Goal: Transaction & Acquisition: Purchase product/service

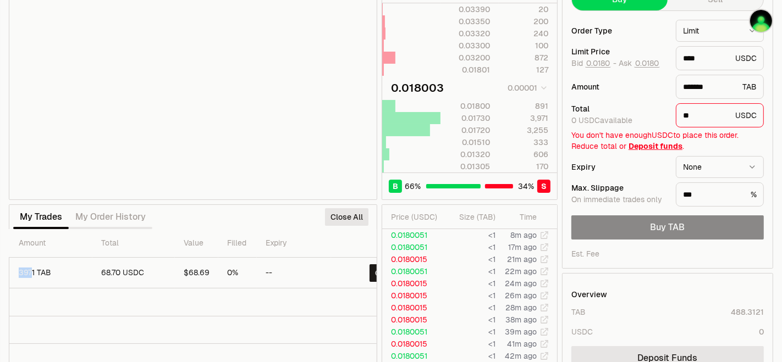
scroll to position [0, 42]
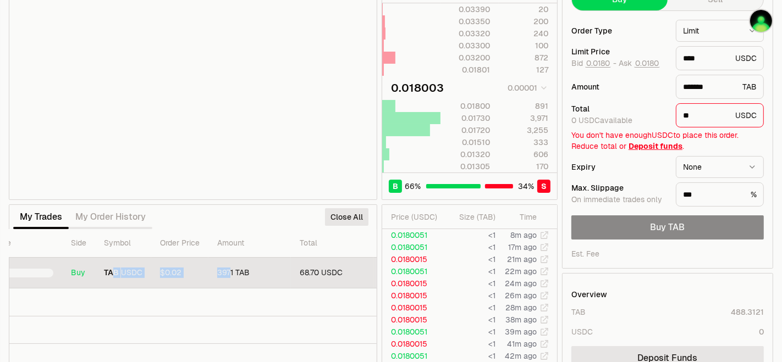
drag, startPoint x: 275, startPoint y: 277, endPoint x: 114, endPoint y: 277, distance: 161.1
click at [114, 277] on tr "Buy TAB USDC $0.02 3971 TAB 68.70 USDC $68.69 0% -- Close" at bounding box center [288, 273] width 641 height 31
click at [152, 279] on td "$0.02" at bounding box center [179, 273] width 57 height 31
drag, startPoint x: 172, startPoint y: 275, endPoint x: 184, endPoint y: 274, distance: 12.1
click at [172, 275] on td "$0.02" at bounding box center [179, 273] width 57 height 31
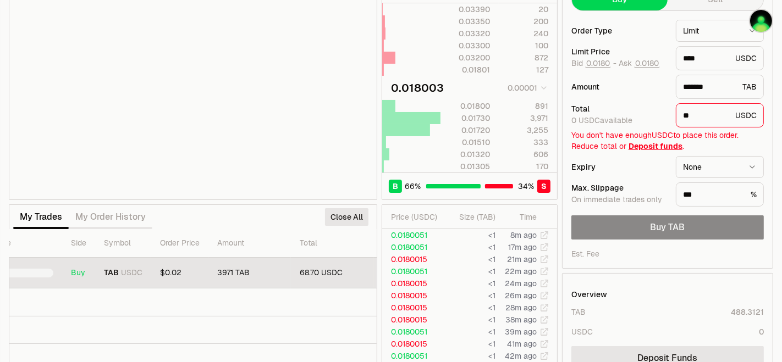
click at [218, 274] on td "3971 TAB" at bounding box center [249, 273] width 82 height 31
click at [176, 269] on span "$0.02" at bounding box center [170, 273] width 21 height 10
click at [174, 271] on span "$0.02" at bounding box center [170, 273] width 21 height 10
click at [175, 271] on span "$0.02" at bounding box center [170, 273] width 21 height 10
click at [176, 272] on span "$0.02" at bounding box center [170, 273] width 21 height 10
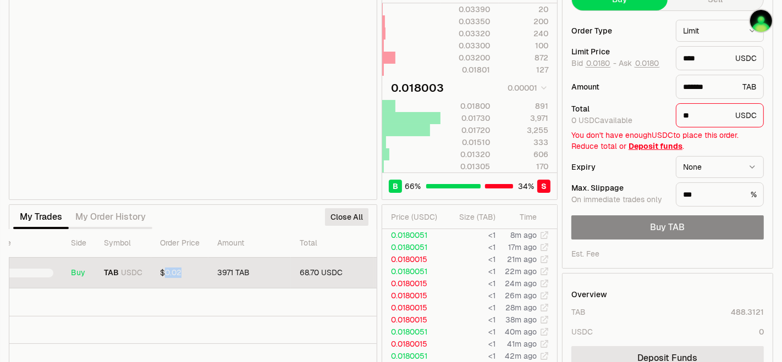
click at [177, 271] on span "$0.02" at bounding box center [170, 273] width 21 height 10
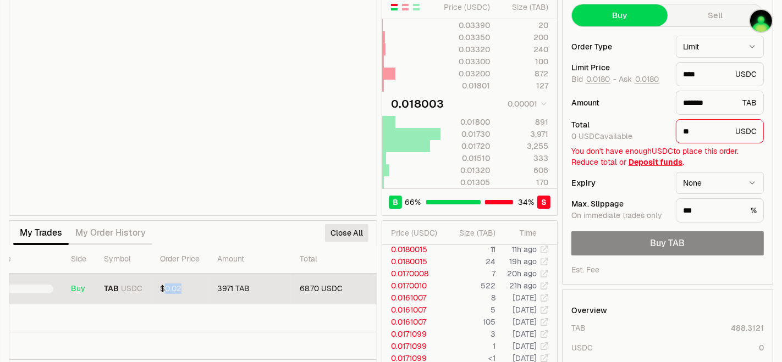
scroll to position [61, 0]
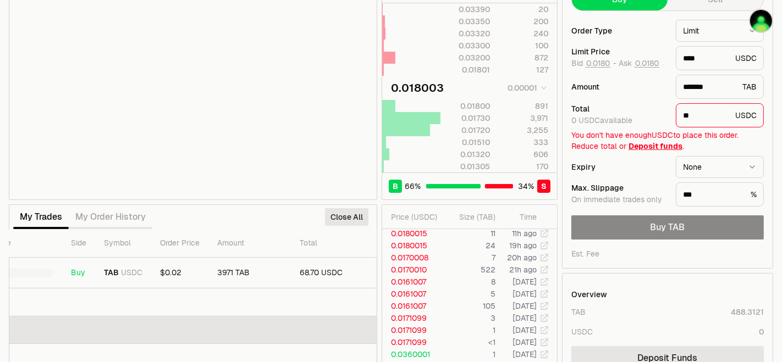
click at [287, 317] on td at bounding box center [288, 331] width 641 height 28
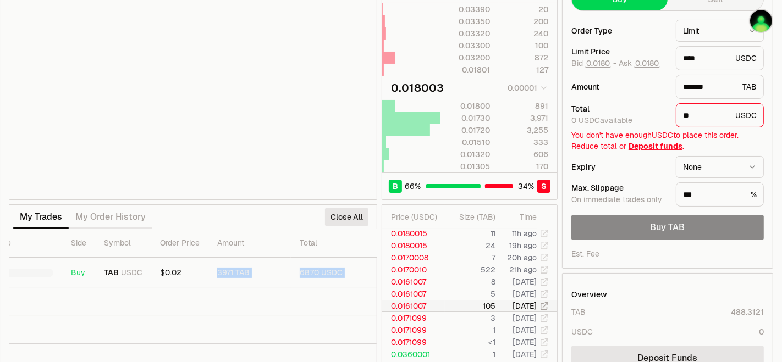
scroll to position [0, 272]
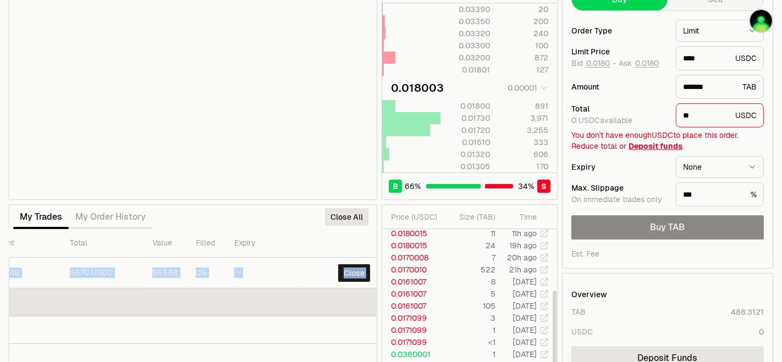
drag, startPoint x: 202, startPoint y: 283, endPoint x: 345, endPoint y: 294, distance: 143.4
click at [345, 294] on tbody "Buy TAB USDC $0.02 3971 TAB 68.70 USDC $68.69 0% -- Close" at bounding box center [58, 343] width 641 height 170
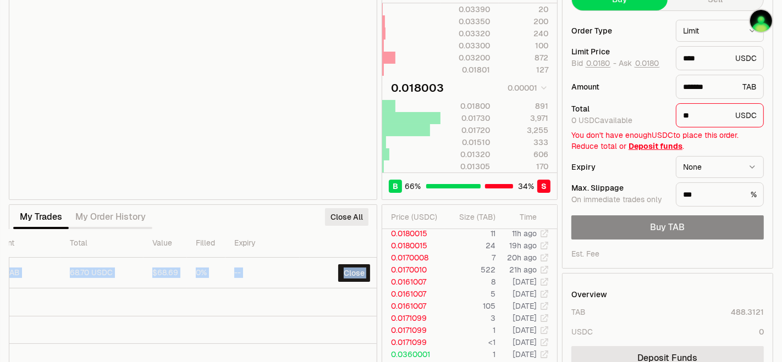
click at [352, 216] on button "Close All" at bounding box center [346, 217] width 43 height 18
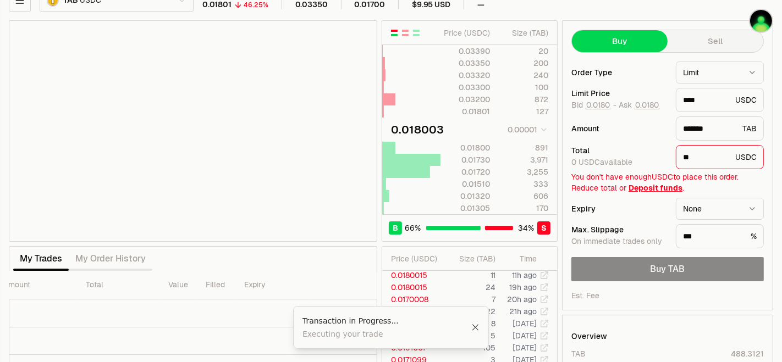
scroll to position [0, 0]
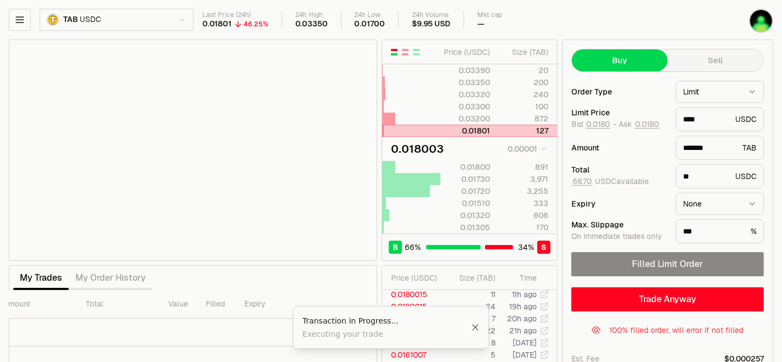
click at [410, 133] on div at bounding box center [411, 130] width 58 height 11
click at [391, 133] on div at bounding box center [411, 130] width 58 height 11
click at [392, 134] on div at bounding box center [411, 130] width 58 height 11
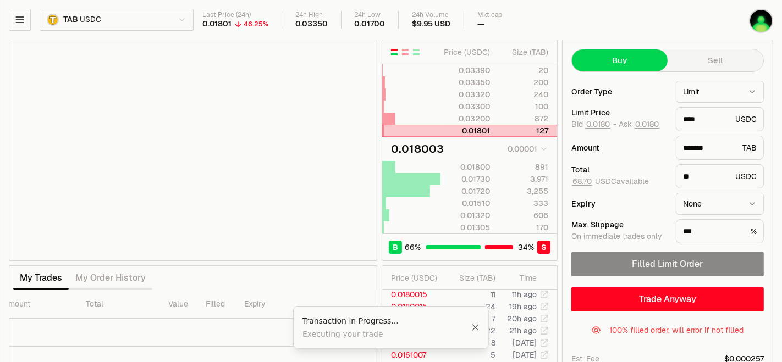
click at [395, 134] on div at bounding box center [411, 130] width 58 height 11
click at [650, 129] on span "Ask 0.0180" at bounding box center [639, 125] width 41 height 10
click at [649, 126] on button "0.0180" at bounding box center [647, 124] width 26 height 9
type input "********"
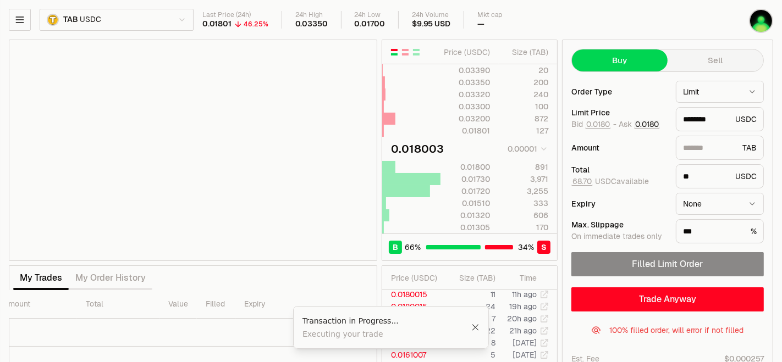
click at [644, 125] on button "0.0180" at bounding box center [647, 124] width 26 height 9
type input "*******"
click at [641, 122] on button "0.0180" at bounding box center [647, 124] width 26 height 9
click at [640, 122] on button "0.0180" at bounding box center [647, 124] width 26 height 9
click at [594, 184] on span "68.70 USDC available" at bounding box center [610, 182] width 78 height 10
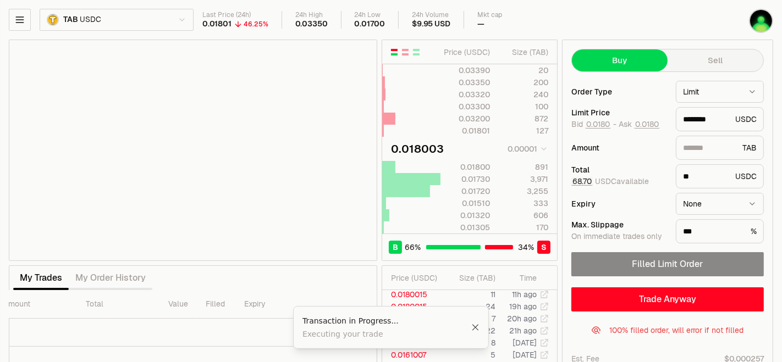
click at [591, 184] on button "68.70" at bounding box center [581, 181] width 21 height 9
type input "*********"
type input "*******"
click at [583, 178] on button "68.70" at bounding box center [581, 181] width 21 height 9
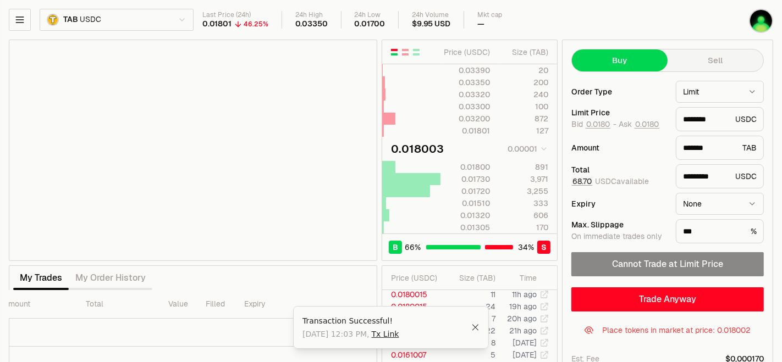
click at [583, 178] on button "68.70" at bounding box center [581, 181] width 21 height 9
click at [583, 177] on button "68.70" at bounding box center [581, 181] width 21 height 9
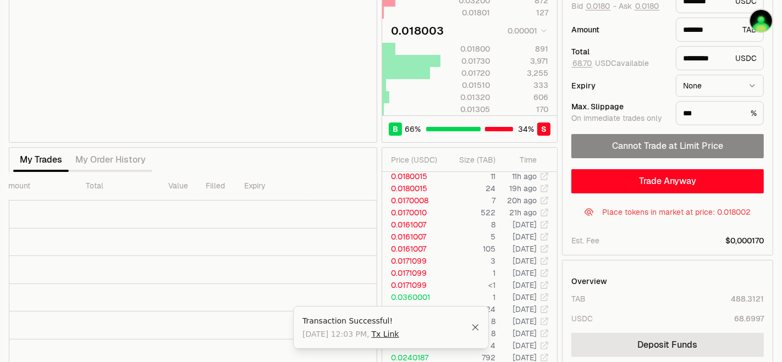
scroll to position [122, 0]
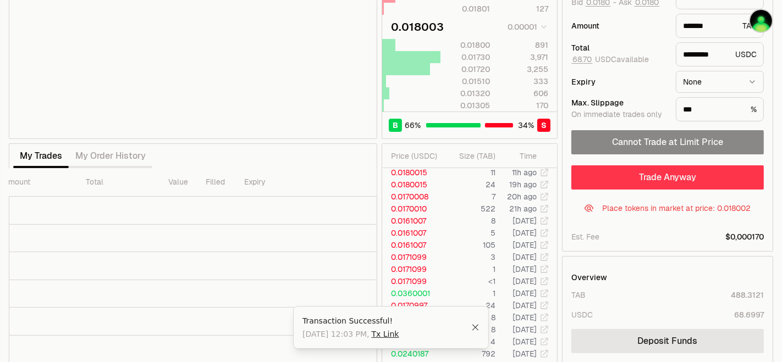
click at [639, 184] on button "Trade Anyway" at bounding box center [667, 178] width 192 height 24
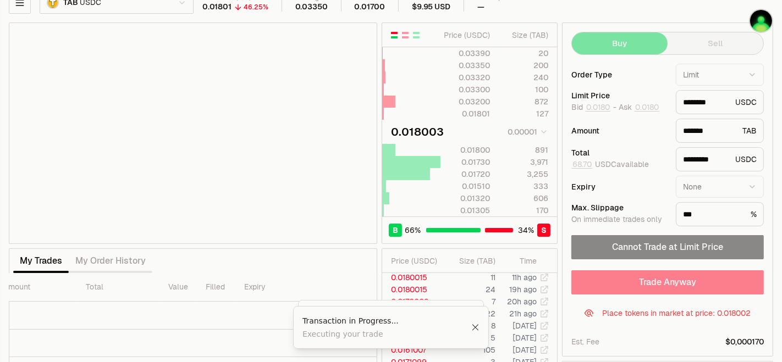
scroll to position [0, 0]
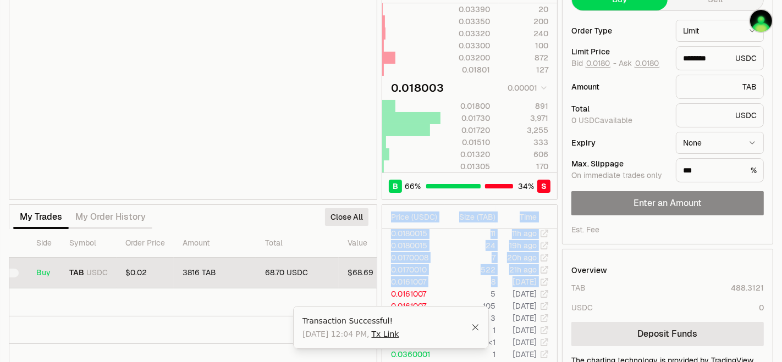
scroll to position [0, 272]
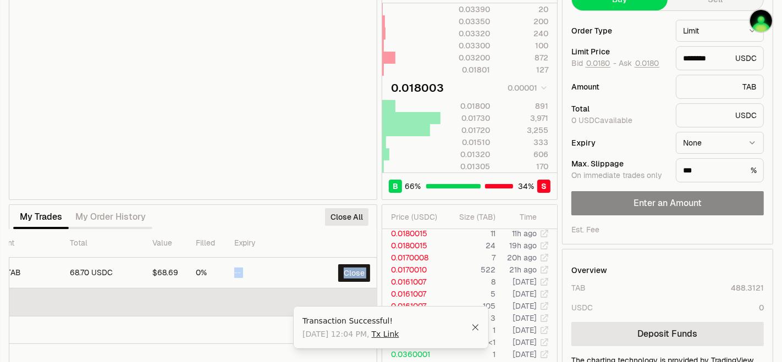
drag, startPoint x: 240, startPoint y: 267, endPoint x: 255, endPoint y: 284, distance: 23.0
click at [255, 284] on tbody "Buy TAB USDC $0.02 3816 TAB 68.70 USDC $68.69 0% -- Close" at bounding box center [58, 329] width 641 height 142
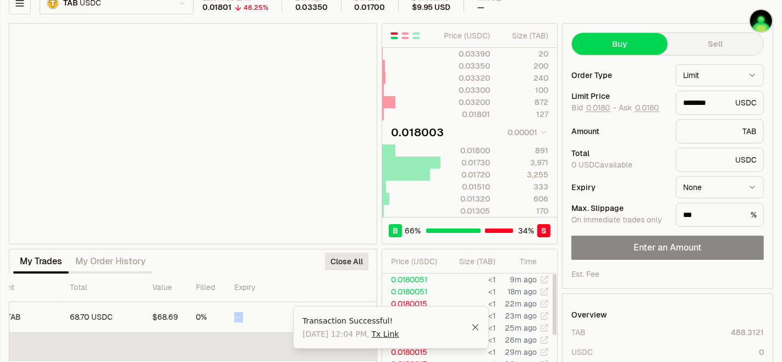
scroll to position [0, 0]
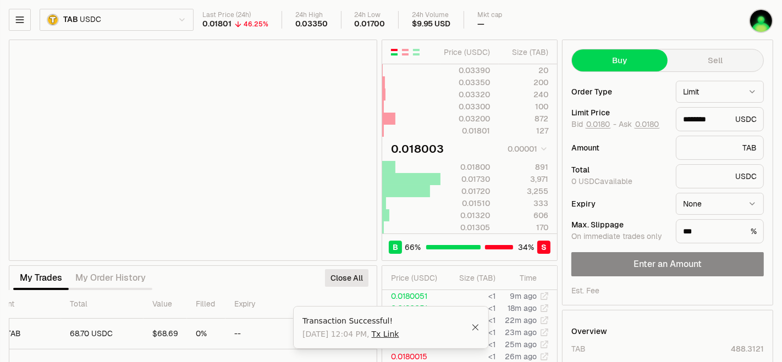
click at [268, 305] on th "Expiry" at bounding box center [262, 304] width 74 height 29
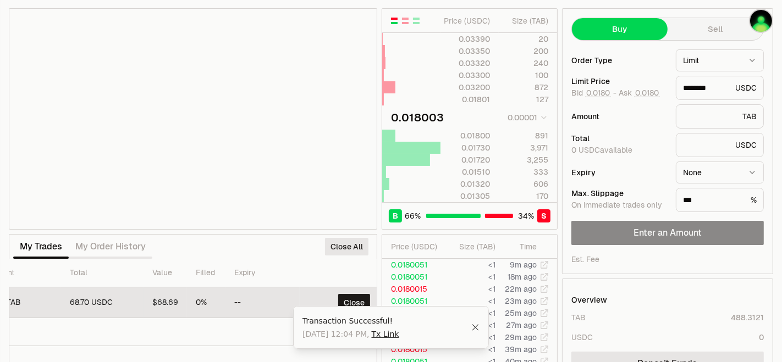
scroll to position [115, 0]
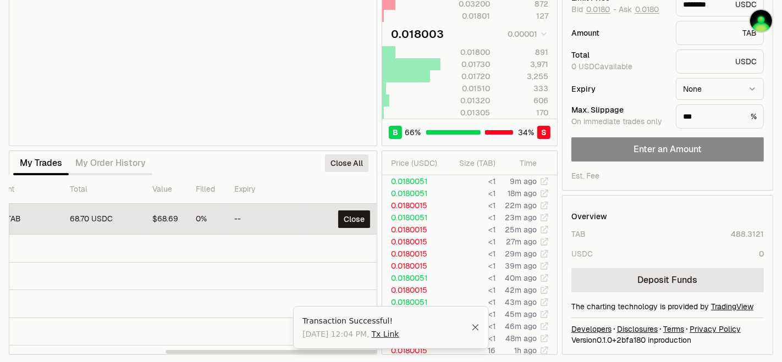
click at [282, 216] on td "--" at bounding box center [262, 219] width 74 height 31
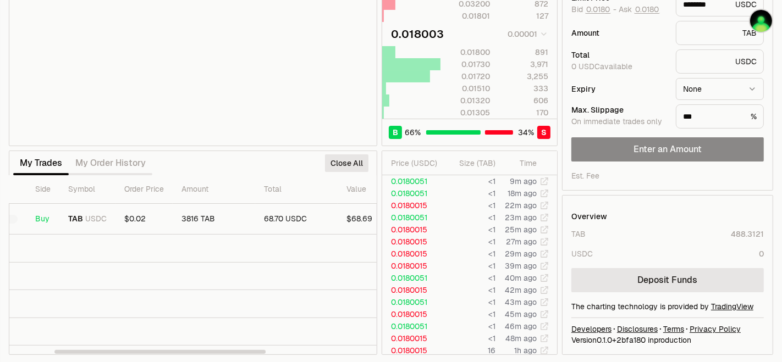
scroll to position [0, 0]
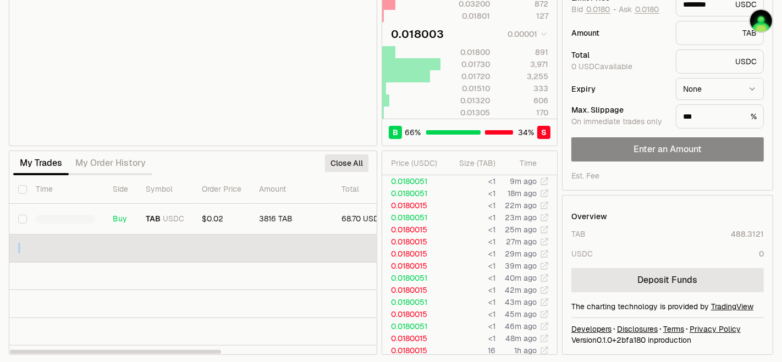
drag, startPoint x: 285, startPoint y: 217, endPoint x: 50, endPoint y: 241, distance: 236.6
click at [50, 241] on tbody "Buy TAB USDC $0.02 3816 TAB 68.70 USDC $68.69 0% -- Close" at bounding box center [329, 275] width 641 height 142
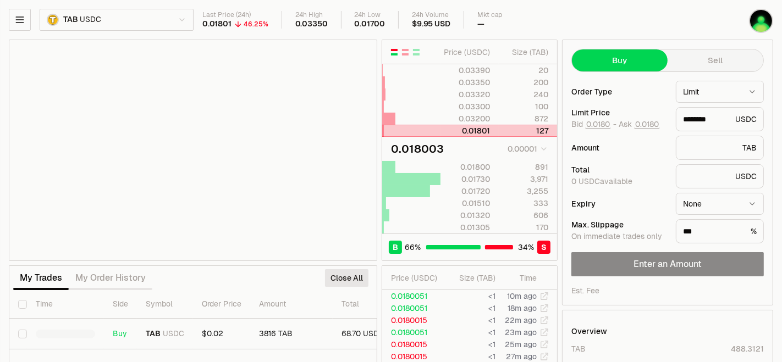
click at [425, 129] on div at bounding box center [411, 130] width 58 height 11
click at [424, 129] on div at bounding box center [411, 130] width 58 height 11
click at [421, 129] on div at bounding box center [411, 130] width 58 height 11
click at [422, 129] on div at bounding box center [411, 130] width 58 height 11
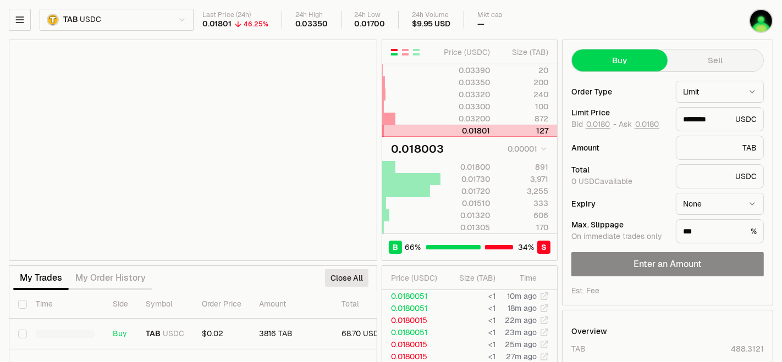
click at [422, 129] on div at bounding box center [411, 130] width 58 height 11
click at [642, 126] on button "0.0180" at bounding box center [647, 124] width 26 height 9
click at [645, 127] on button "0.0180" at bounding box center [647, 124] width 26 height 9
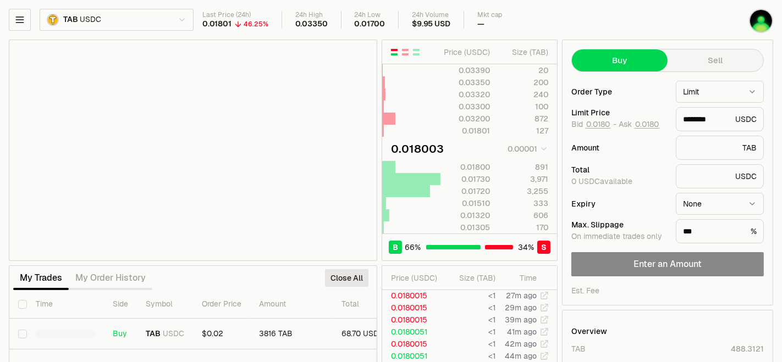
scroll to position [183, 0]
drag, startPoint x: 415, startPoint y: 334, endPoint x: 360, endPoint y: 334, distance: 55.0
click at [411, 337] on td "0.0161007" at bounding box center [413, 343] width 63 height 12
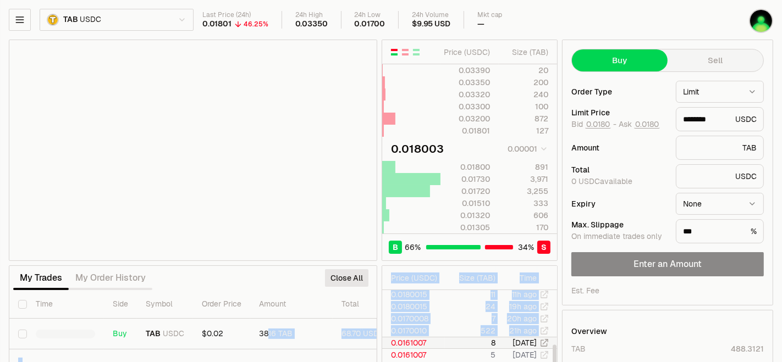
scroll to position [0, 272]
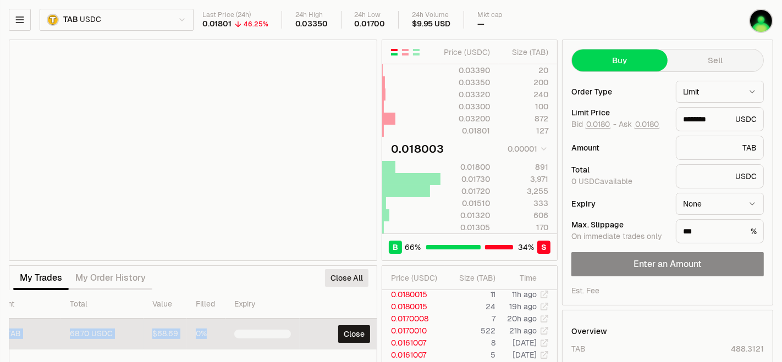
drag, startPoint x: 272, startPoint y: 333, endPoint x: 278, endPoint y: 337, distance: 7.4
click at [278, 337] on tr "Buy TAB USDC $0.02 3816 TAB 68.70 USDC $68.69 0% Close" at bounding box center [58, 334] width 641 height 31
click at [338, 330] on button "Close" at bounding box center [354, 335] width 32 height 18
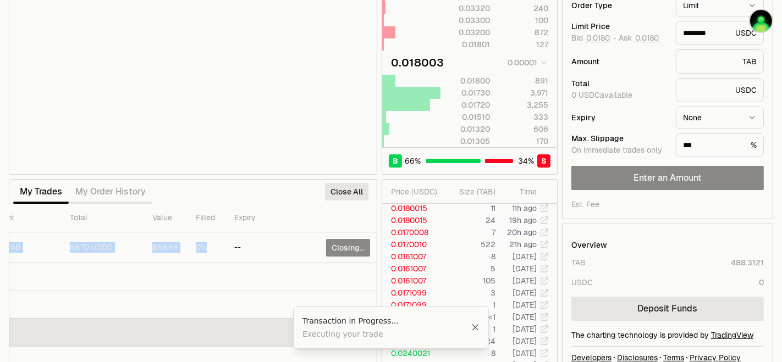
scroll to position [115, 0]
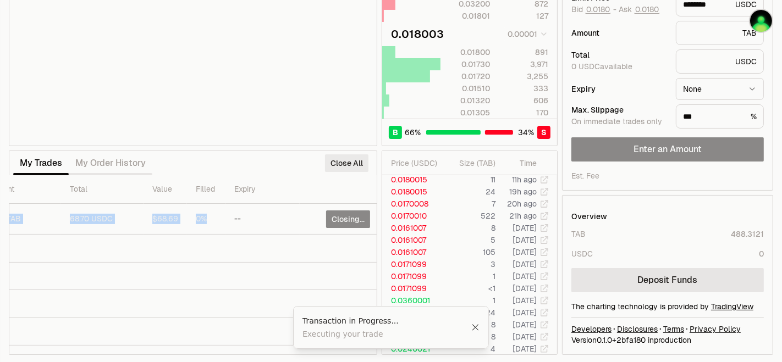
click at [352, 159] on button "Close All" at bounding box center [346, 164] width 43 height 18
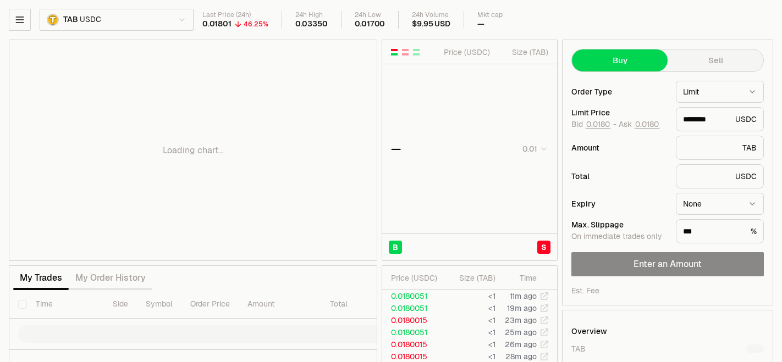
scroll to position [96, 0]
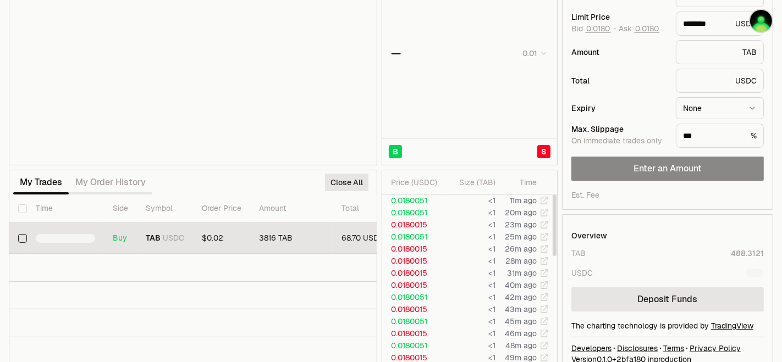
click at [284, 247] on td "3816 TAB" at bounding box center [291, 238] width 82 height 31
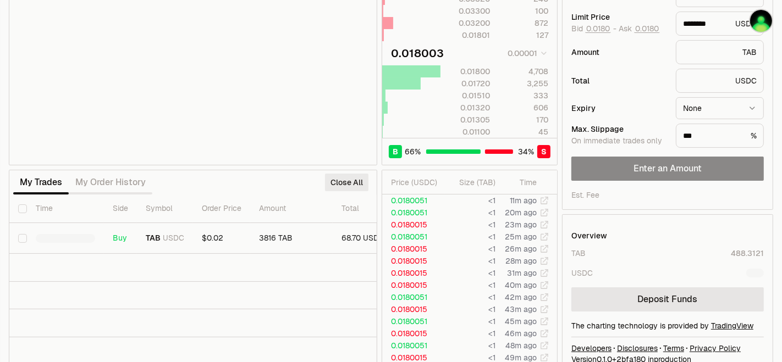
click at [346, 177] on button "Close All" at bounding box center [346, 183] width 43 height 18
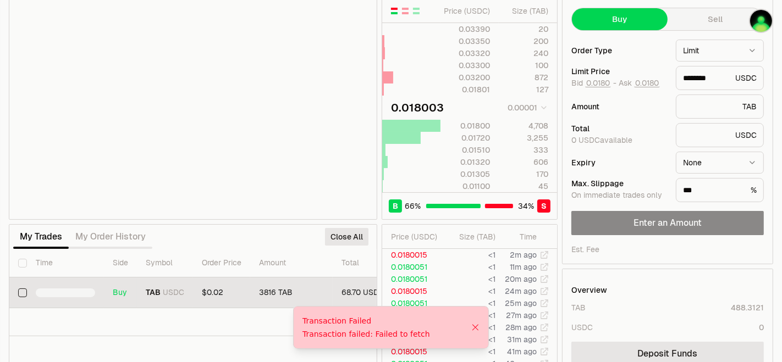
scroll to position [61, 0]
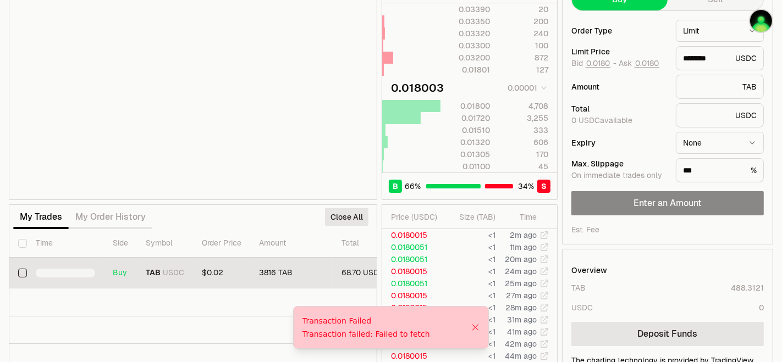
click at [340, 280] on td "68.70 USDC" at bounding box center [374, 273] width 82 height 31
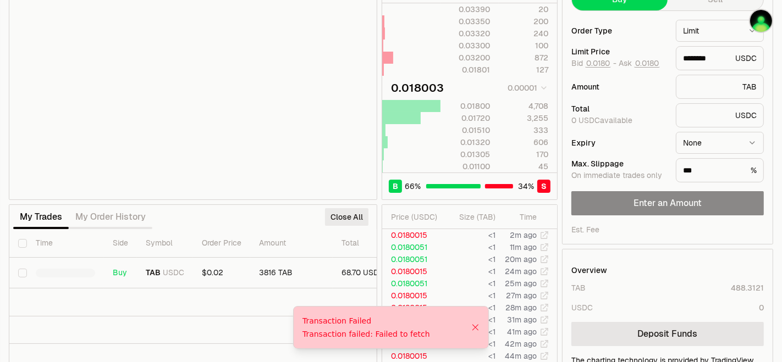
click at [348, 217] on button "Close All" at bounding box center [346, 217] width 43 height 18
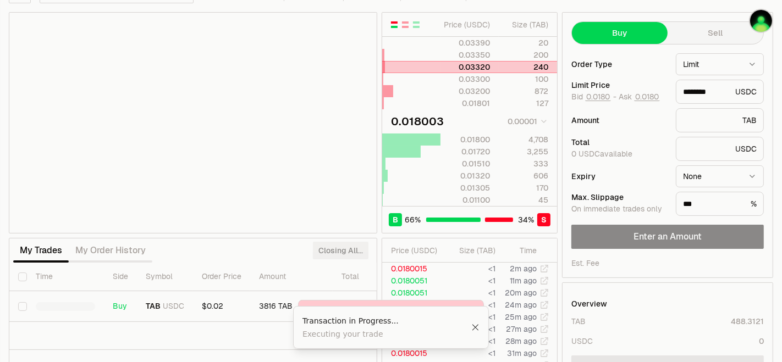
scroll to position [0, 0]
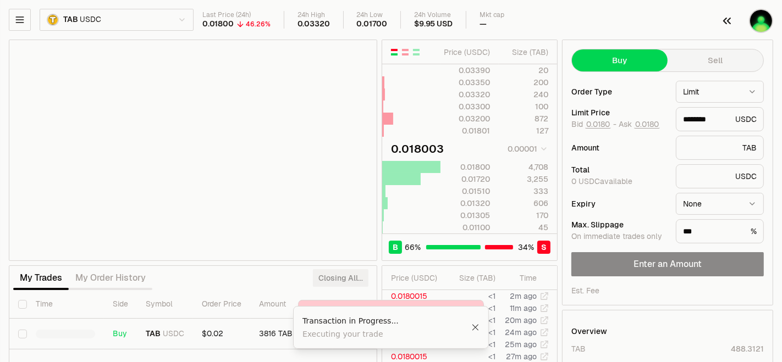
click at [758, 24] on img "button" at bounding box center [761, 21] width 24 height 24
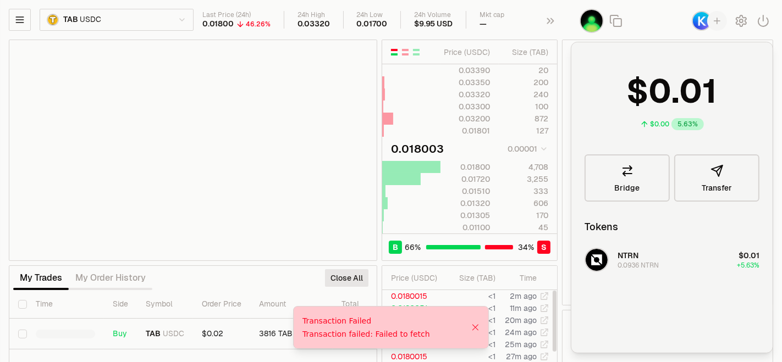
click at [316, 266] on div "My Trades My Order History Close All" at bounding box center [193, 278] width 368 height 24
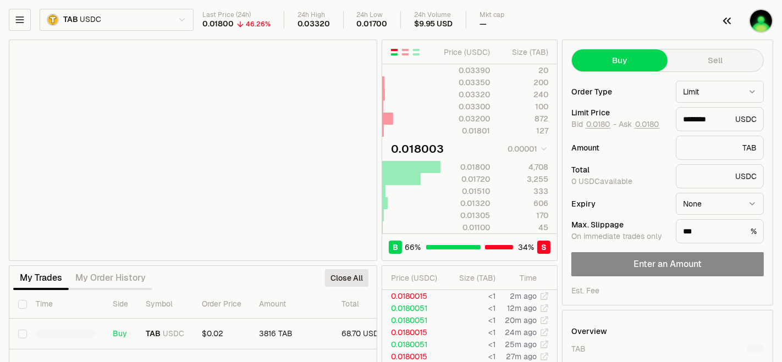
click at [768, 18] on img "button" at bounding box center [761, 21] width 24 height 24
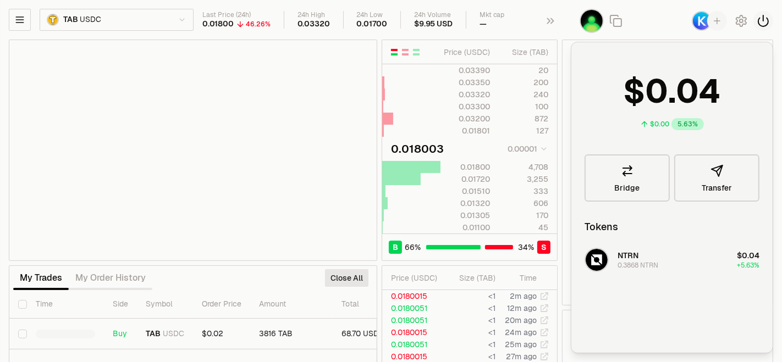
click at [760, 21] on icon "button" at bounding box center [763, 20] width 13 height 13
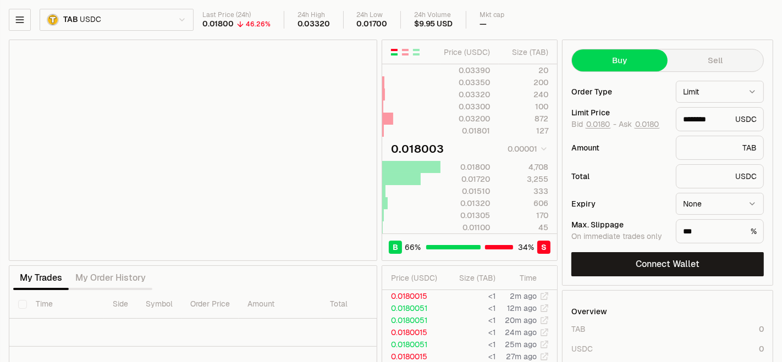
click at [757, 21] on button "Connect" at bounding box center [746, 21] width 53 height 24
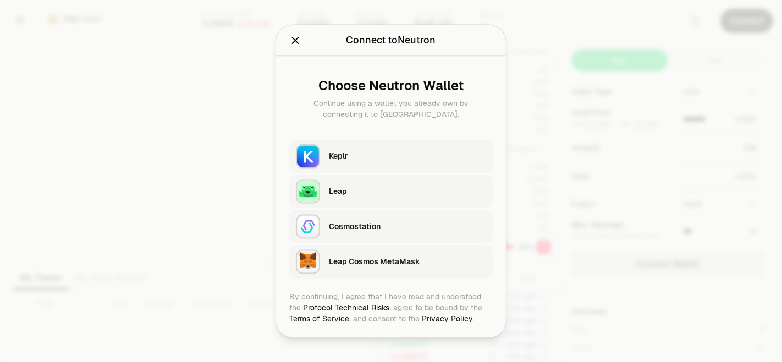
click at [354, 148] on div "Keplr" at bounding box center [407, 156] width 157 height 16
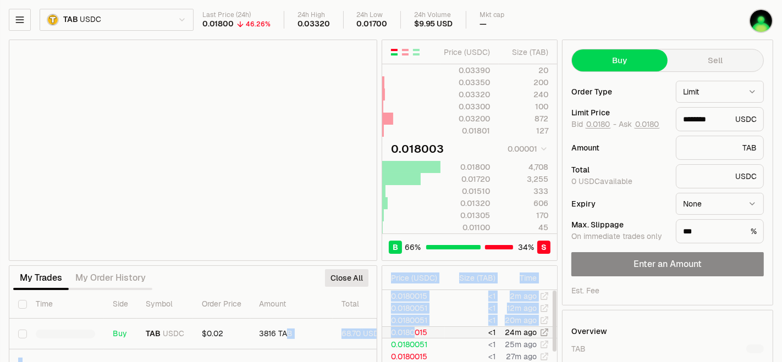
scroll to position [0, 272]
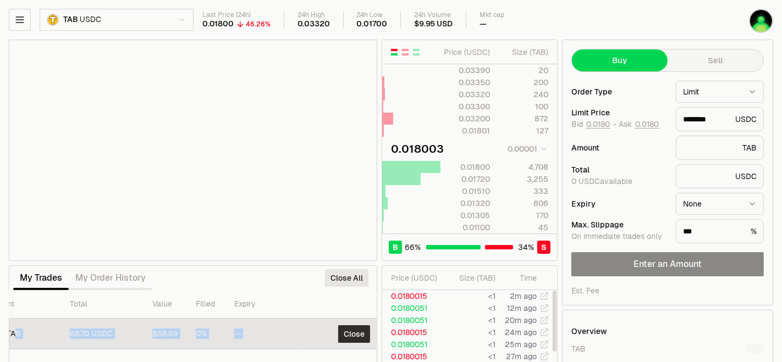
drag, startPoint x: 290, startPoint y: 331, endPoint x: 340, endPoint y: 338, distance: 50.0
click at [341, 338] on tr "Buy TAB USDC $0.02 3816 TAB 68.70 USDC $68.69 0% -- Close" at bounding box center [58, 334] width 641 height 31
click at [353, 331] on button "Close" at bounding box center [354, 335] width 32 height 18
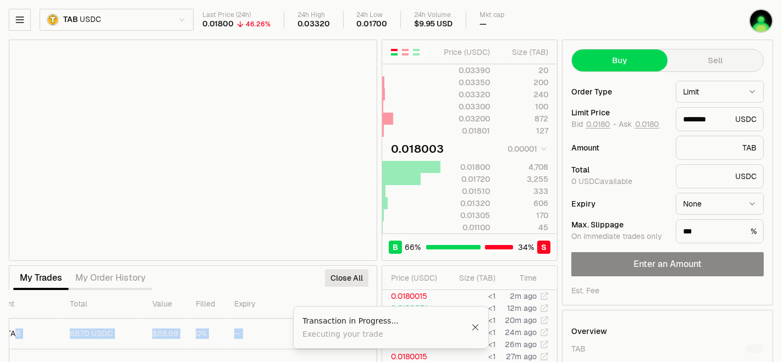
scroll to position [115, 0]
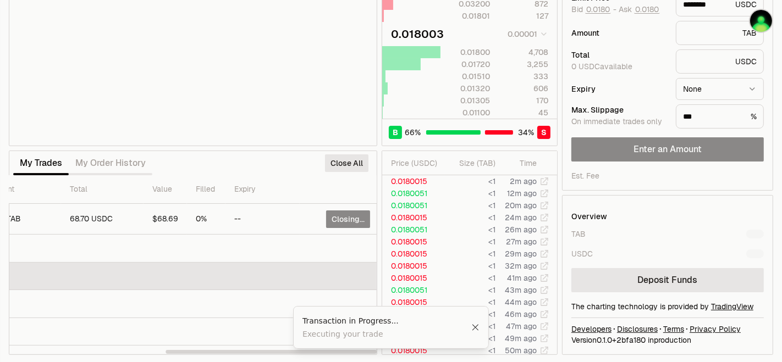
click at [293, 271] on td at bounding box center [58, 277] width 641 height 28
click at [217, 284] on td at bounding box center [58, 277] width 641 height 28
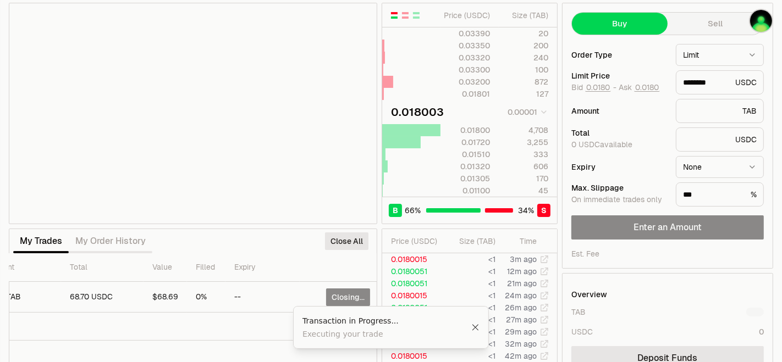
scroll to position [0, 0]
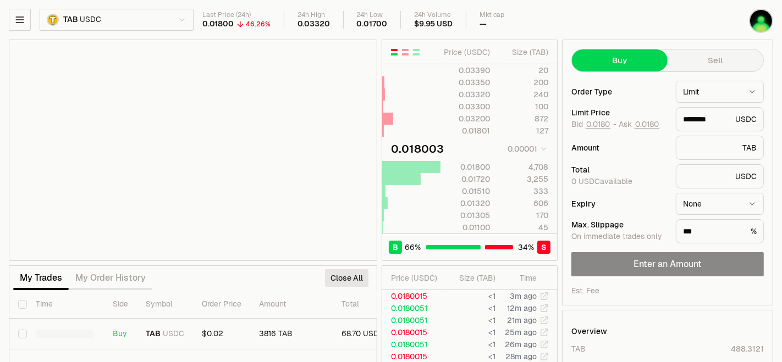
click at [229, 266] on div "My Trades My Order History Close All" at bounding box center [193, 278] width 368 height 24
click at [209, 260] on div "Price ( USDC ) Size ( TAB ) 0.03390 20 0.03350 200 0.03320 240 0.03300 100 0.03…" at bounding box center [283, 255] width 549 height 431
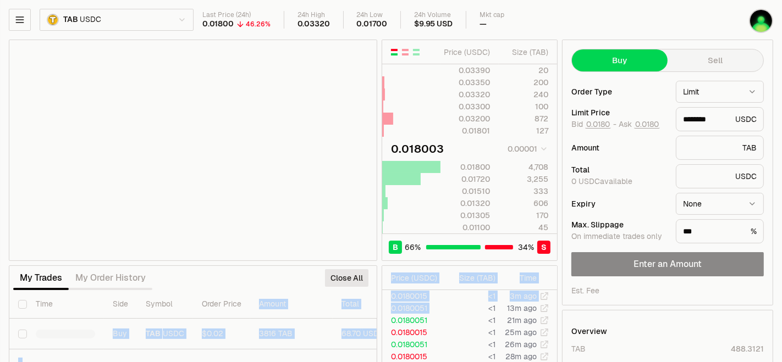
scroll to position [0, 272]
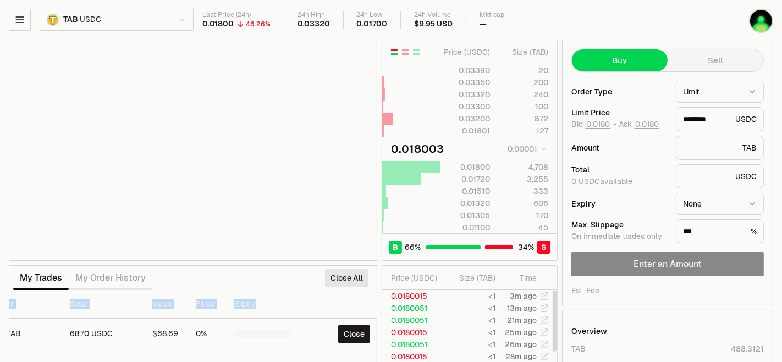
drag, startPoint x: 360, startPoint y: 305, endPoint x: 323, endPoint y: 293, distance: 38.4
click at [323, 293] on tr "Time Side Symbol Order Price Amount Total Value Filled Expiry" at bounding box center [58, 304] width 641 height 29
click at [360, 275] on button "Close All" at bounding box center [346, 278] width 43 height 18
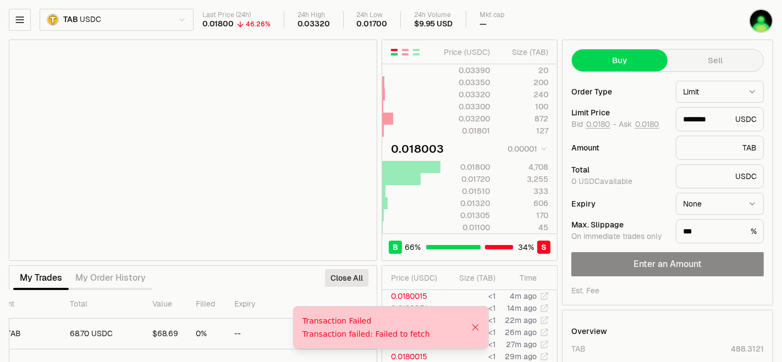
click at [304, 270] on div "My Trades My Order History Close All" at bounding box center [193, 278] width 368 height 24
click at [332, 277] on button "Close All" at bounding box center [346, 278] width 43 height 18
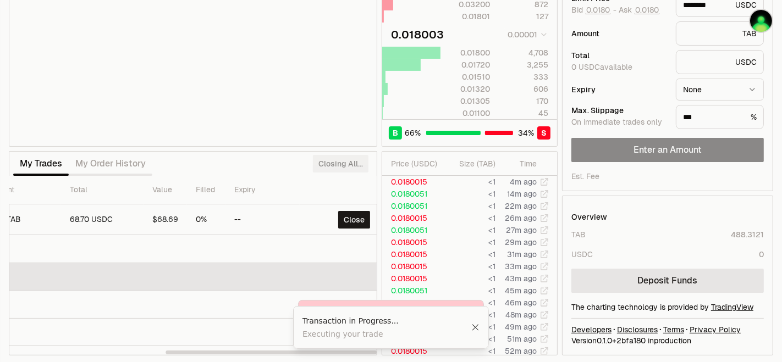
scroll to position [115, 0]
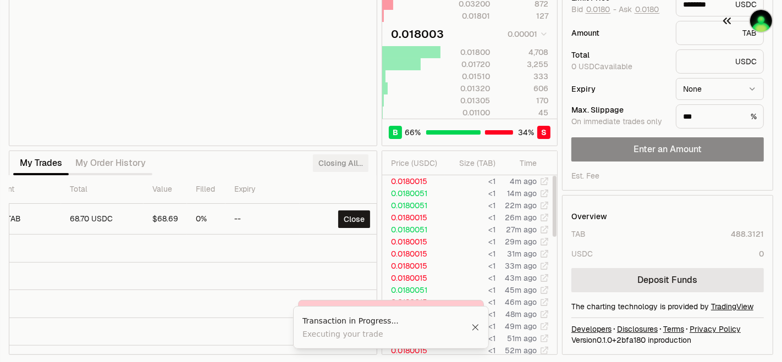
click at [762, 24] on img "button" at bounding box center [761, 21] width 24 height 24
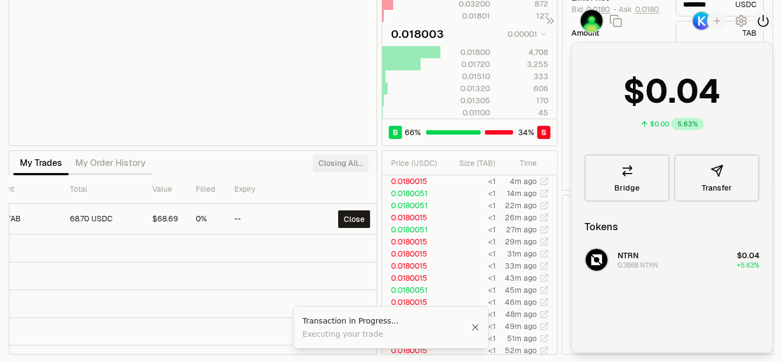
click at [765, 25] on icon "button" at bounding box center [763, 20] width 10 height 11
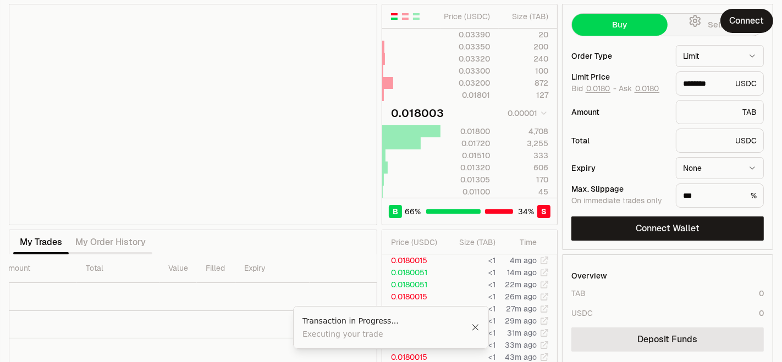
scroll to position [0, 0]
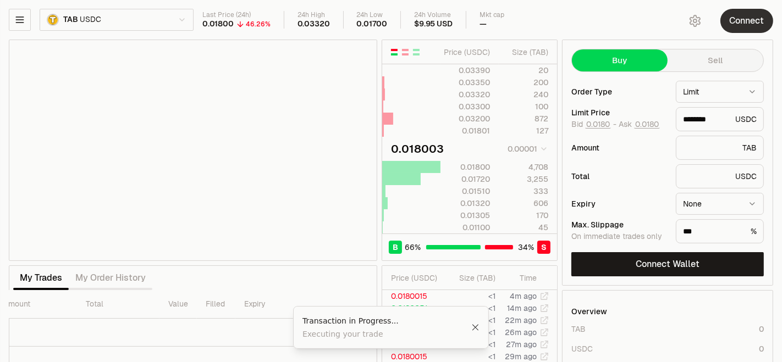
click at [754, 24] on button "Connect" at bounding box center [746, 21] width 53 height 24
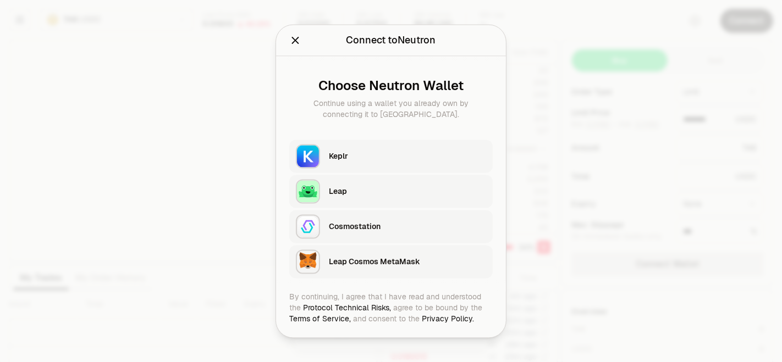
click at [349, 151] on div "Keplr" at bounding box center [407, 156] width 157 height 11
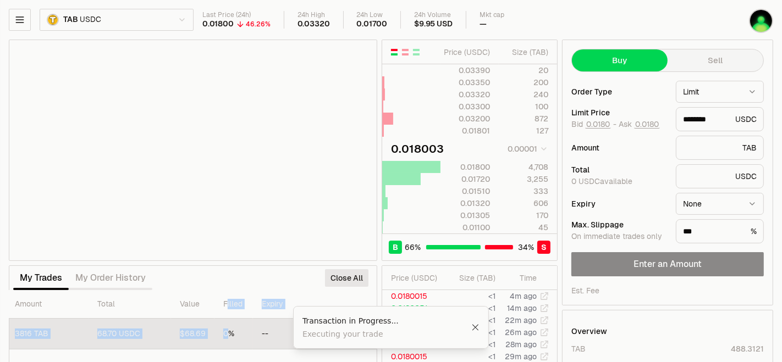
drag, startPoint x: 224, startPoint y: 308, endPoint x: 241, endPoint y: 318, distance: 19.7
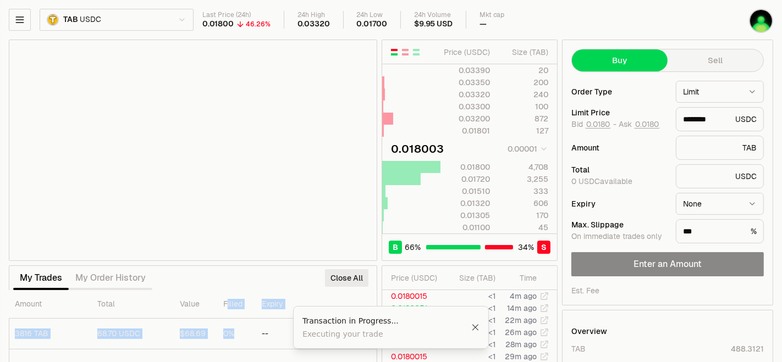
click at [343, 275] on button "Close All" at bounding box center [346, 278] width 43 height 18
click at [157, 279] on div "My Trades My Order History Closing All..." at bounding box center [193, 278] width 368 height 24
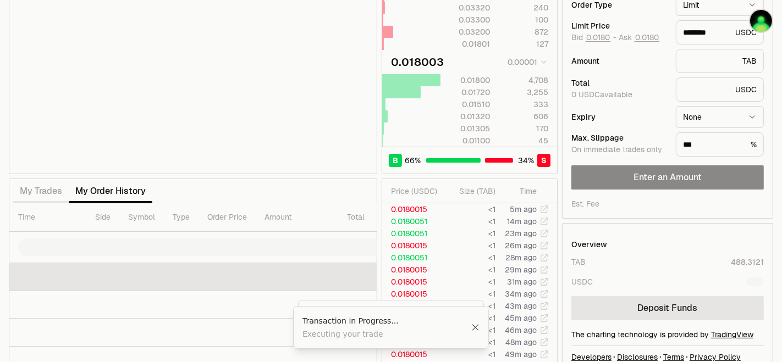
scroll to position [115, 0]
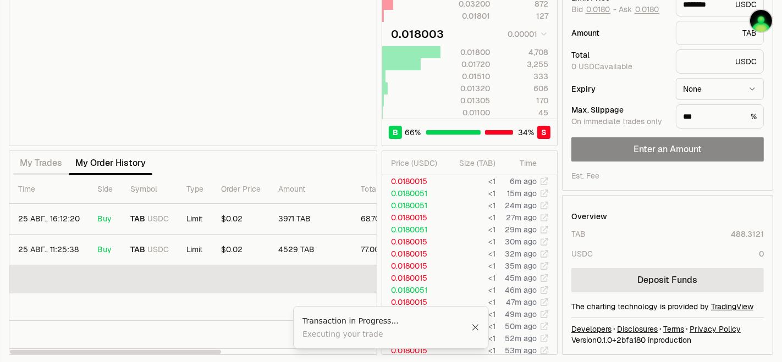
drag, startPoint x: 233, startPoint y: 275, endPoint x: 242, endPoint y: 266, distance: 13.6
click at [244, 268] on td at bounding box center [330, 280] width 642 height 28
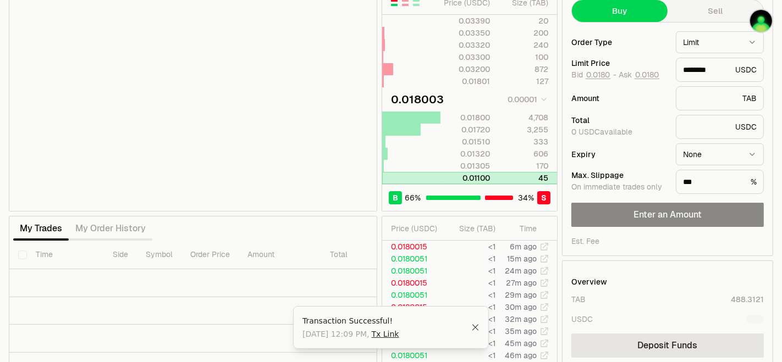
scroll to position [0, 0]
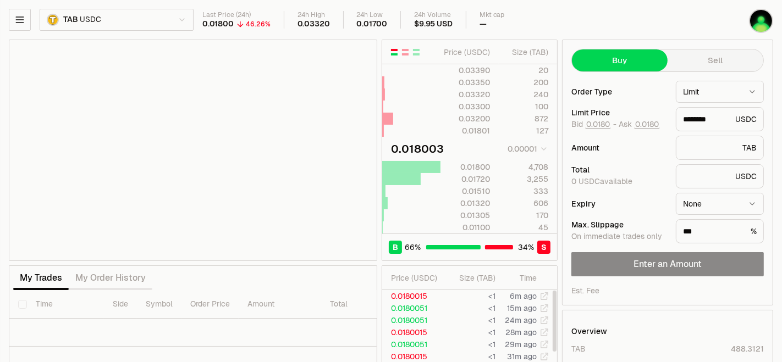
click at [282, 300] on th "Amount" at bounding box center [280, 304] width 82 height 29
click at [476, 135] on td "0.01801" at bounding box center [469, 131] width 58 height 12
click at [456, 132] on div "0.01801" at bounding box center [465, 130] width 49 height 11
click at [455, 131] on div "0.01801" at bounding box center [465, 130] width 49 height 11
click at [454, 130] on div "0.01801" at bounding box center [465, 130] width 49 height 11
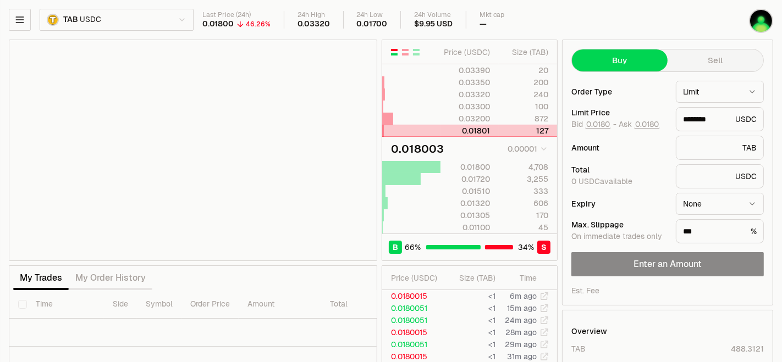
click at [452, 129] on div "0.01801" at bounding box center [465, 130] width 49 height 11
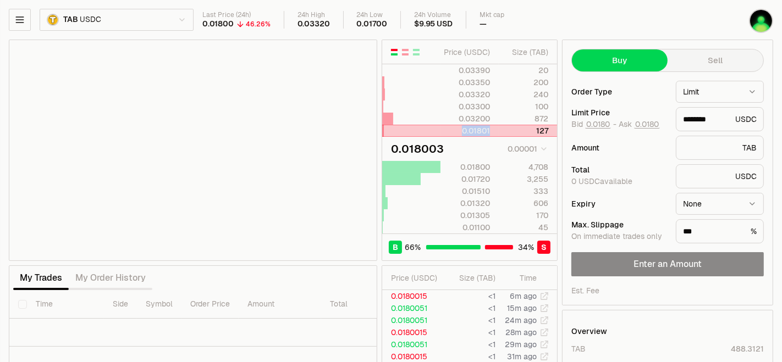
click at [452, 129] on div "0.01801" at bounding box center [465, 130] width 49 height 11
drag, startPoint x: 702, startPoint y: 120, endPoint x: 745, endPoint y: 118, distance: 42.4
click at [745, 118] on div "******** USDC" at bounding box center [720, 119] width 88 height 24
type input "******"
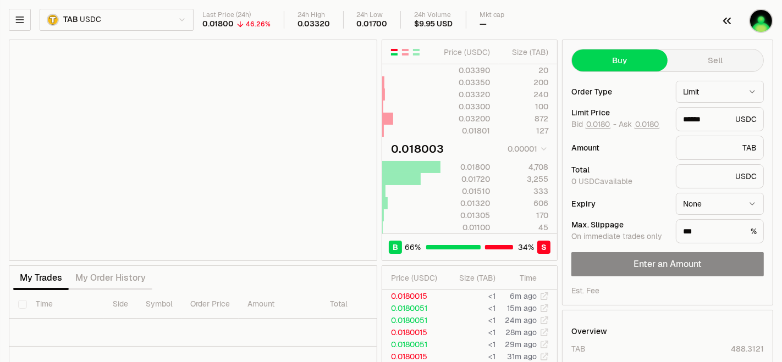
click at [762, 24] on img "button" at bounding box center [761, 21] width 24 height 24
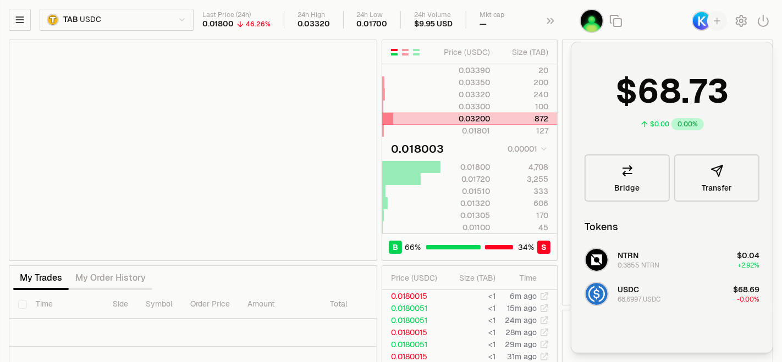
click at [451, 113] on div "0.03200" at bounding box center [465, 118] width 49 height 11
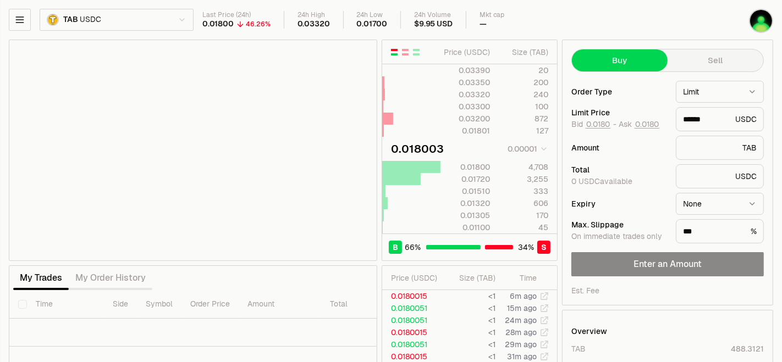
click at [596, 180] on span "0 USDC available" at bounding box center [601, 182] width 61 height 10
click at [584, 166] on div "Total" at bounding box center [619, 170] width 96 height 8
click at [583, 166] on div "Total" at bounding box center [619, 170] width 96 height 8
click at [760, 19] on img "button" at bounding box center [761, 21] width 24 height 24
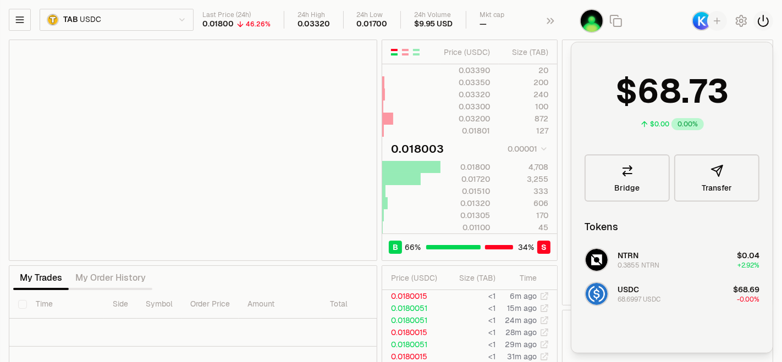
click at [765, 19] on icon "button" at bounding box center [763, 20] width 13 height 13
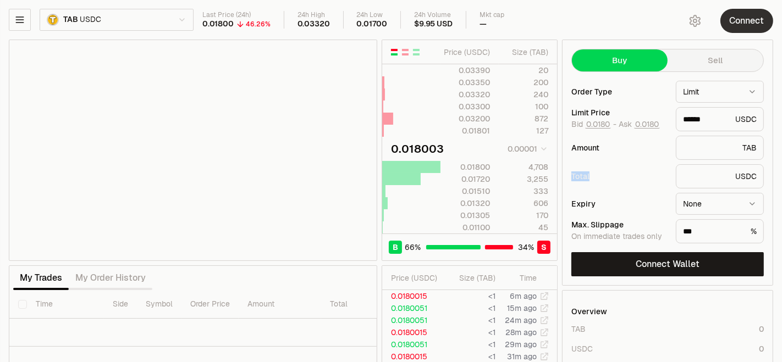
click at [757, 16] on button "Connect" at bounding box center [746, 21] width 53 height 24
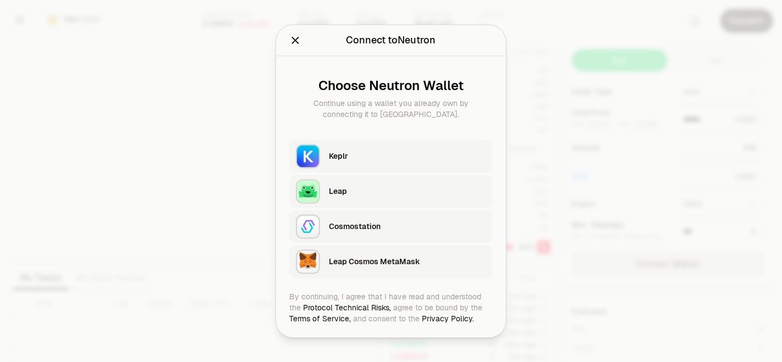
click at [373, 146] on div "Keplr" at bounding box center [411, 156] width 164 height 25
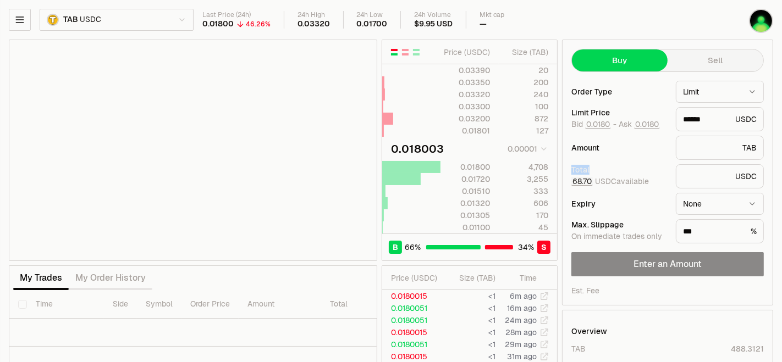
click at [586, 181] on button "68.70" at bounding box center [581, 181] width 21 height 9
type input "*"
type input "*********"
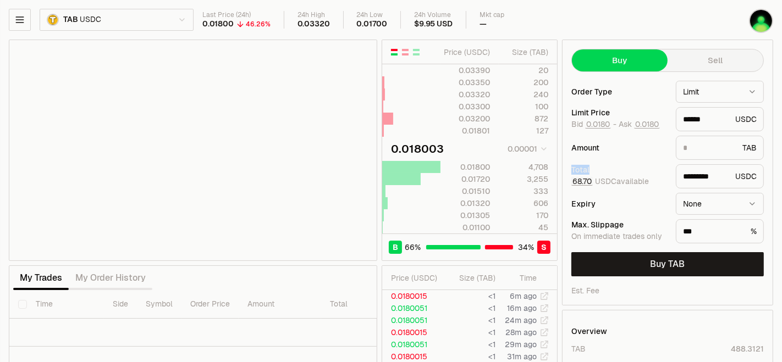
click at [585, 181] on button "68.70" at bounding box center [581, 181] width 21 height 9
type input "*******"
click at [585, 181] on button "68.70" at bounding box center [581, 181] width 21 height 9
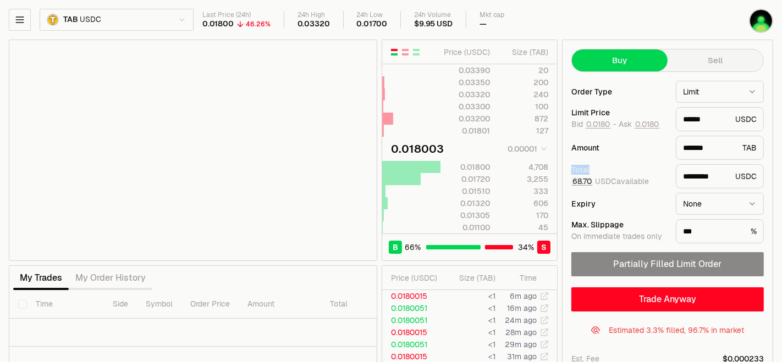
click at [585, 181] on button "68.70" at bounding box center [581, 181] width 21 height 9
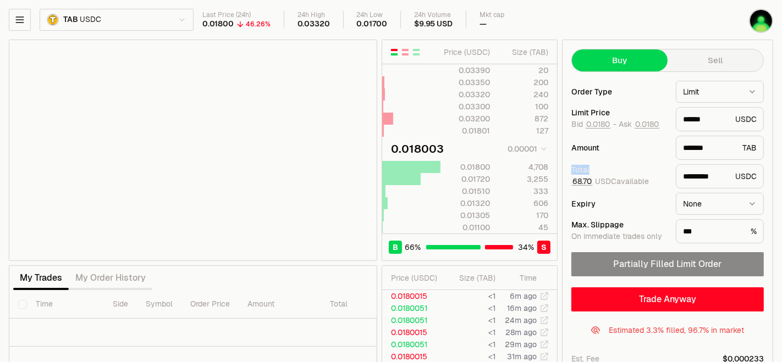
click at [585, 181] on button "68.70" at bounding box center [581, 181] width 21 height 9
click at [654, 261] on div "Partially Filled Limit Order" at bounding box center [667, 264] width 192 height 24
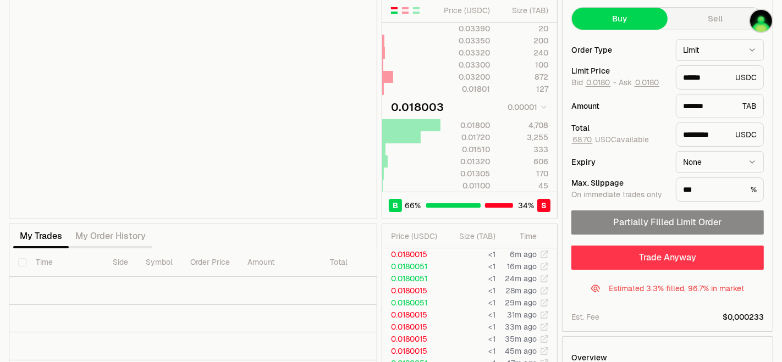
scroll to position [61, 0]
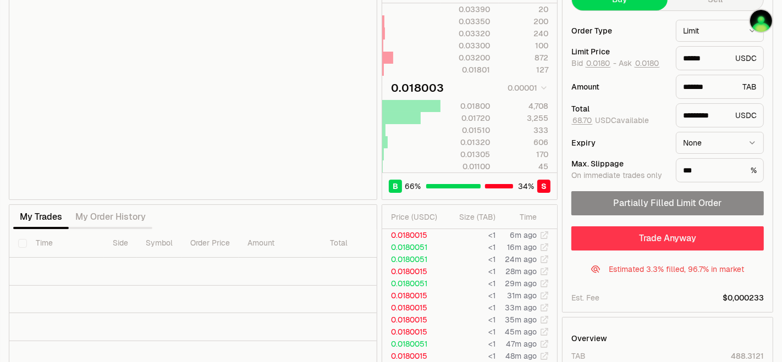
click at [667, 236] on button "Trade Anyway" at bounding box center [667, 239] width 192 height 24
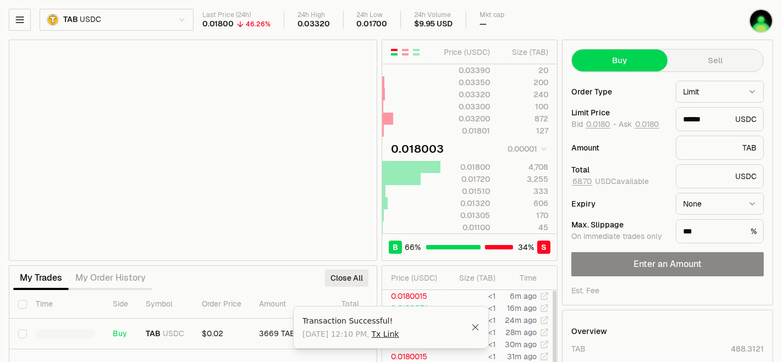
type input "********"
type input "*"
type input "*********"
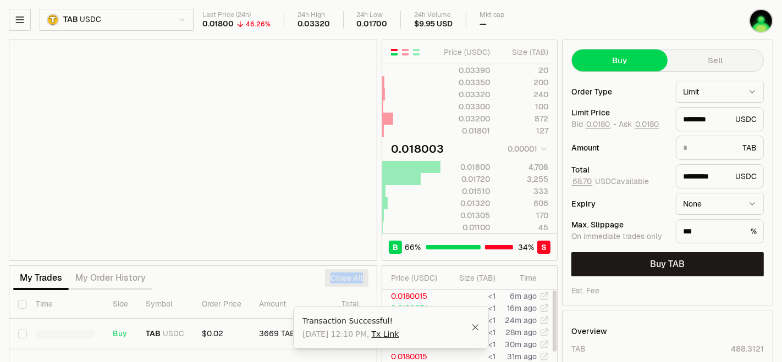
type input "*******"
drag, startPoint x: 296, startPoint y: 279, endPoint x: 269, endPoint y: 273, distance: 27.6
click at [269, 273] on div "My Trades My Order History Close All" at bounding box center [193, 278] width 368 height 24
click at [265, 278] on div "My Trades My Order History Close All" at bounding box center [193, 278] width 368 height 24
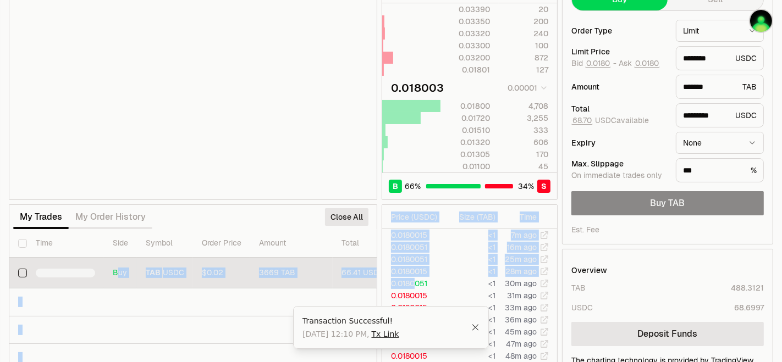
scroll to position [0, 272]
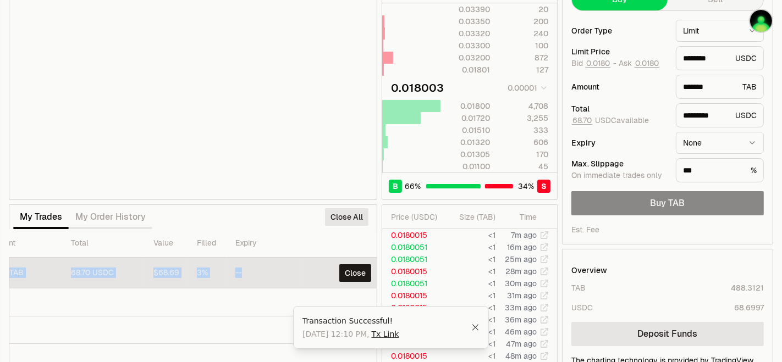
drag, startPoint x: 174, startPoint y: 280, endPoint x: 284, endPoint y: 270, distance: 111.0
click at [284, 270] on tr "26 авг., 12:10:37 Buy TAB USDC $0.02 3796 TAB 68.70 USDC $68.69 3% -- Close" at bounding box center [59, 273] width 642 height 31
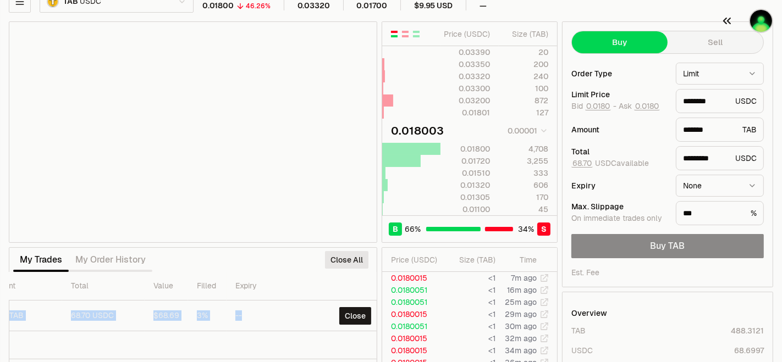
scroll to position [0, 0]
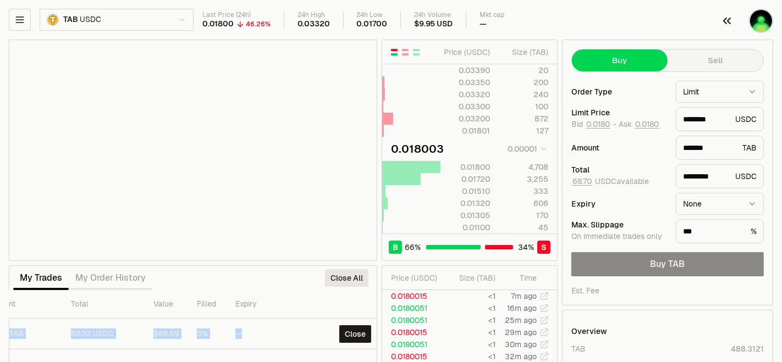
click at [767, 18] on img "button" at bounding box center [761, 21] width 24 height 24
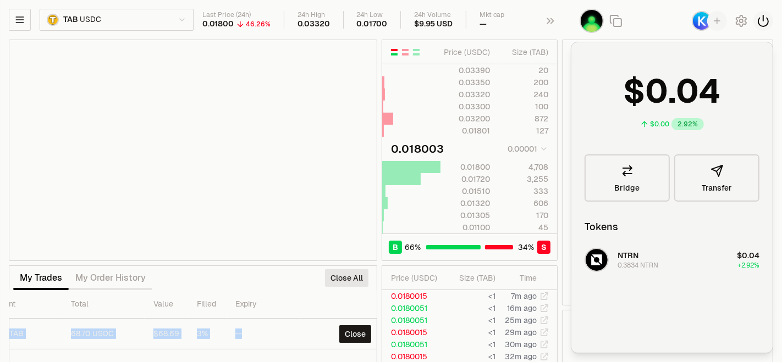
click at [764, 24] on icon "button" at bounding box center [763, 20] width 13 height 13
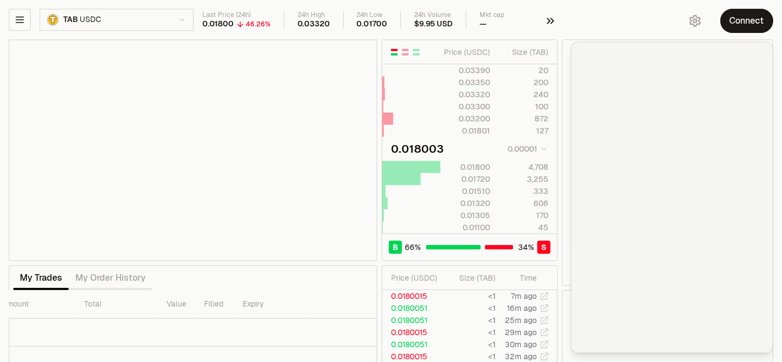
scroll to position [0, 244]
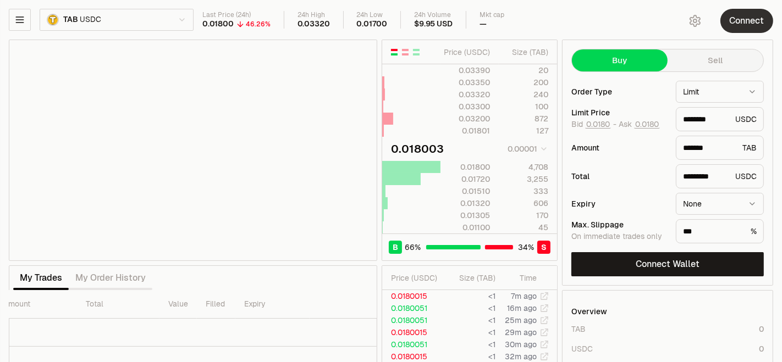
click at [740, 18] on button "Connect" at bounding box center [746, 21] width 53 height 24
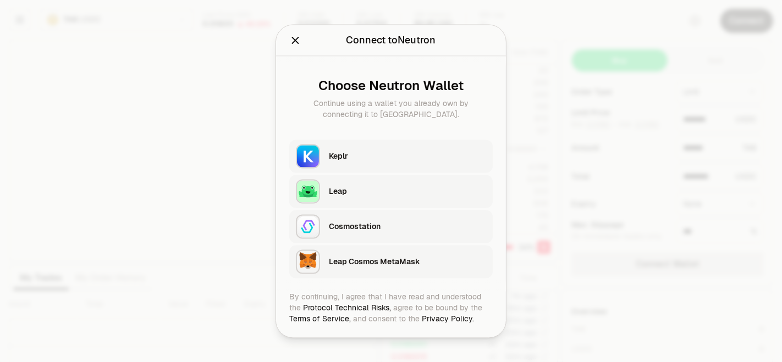
click at [374, 153] on div "Keplr" at bounding box center [407, 156] width 157 height 11
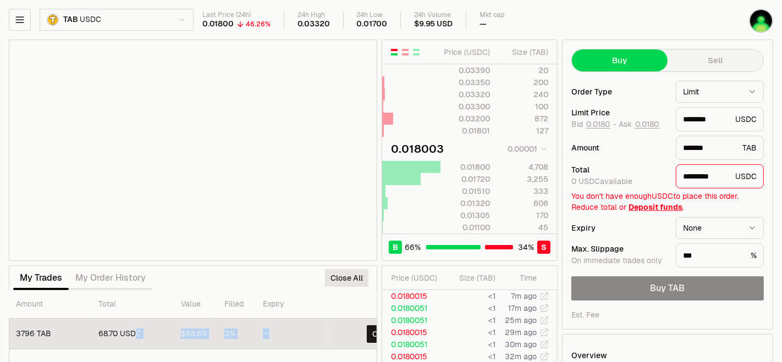
drag, startPoint x: 135, startPoint y: 337, endPoint x: 270, endPoint y: 324, distance: 135.8
click at [274, 324] on tr "26 авг., 12:10:37 Buy TAB USDC $0.02 3796 TAB 68.70 USDC $68.69 3% -- Close" at bounding box center [86, 334] width 642 height 31
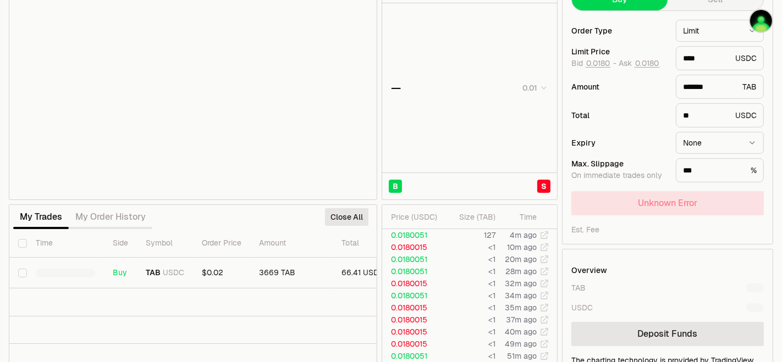
type input "*"
